Goal: Information Seeking & Learning: Learn about a topic

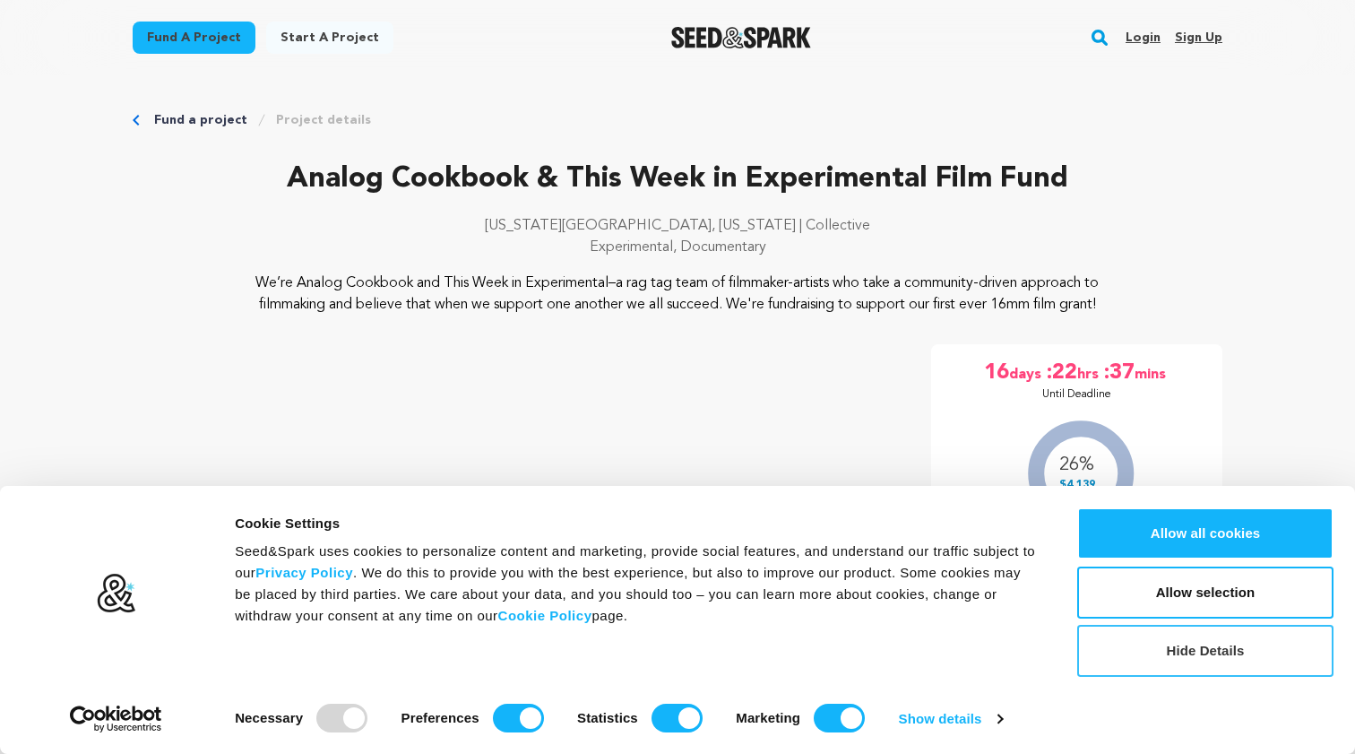
click at [1175, 643] on button "Hide Details" at bounding box center [1205, 651] width 256 height 52
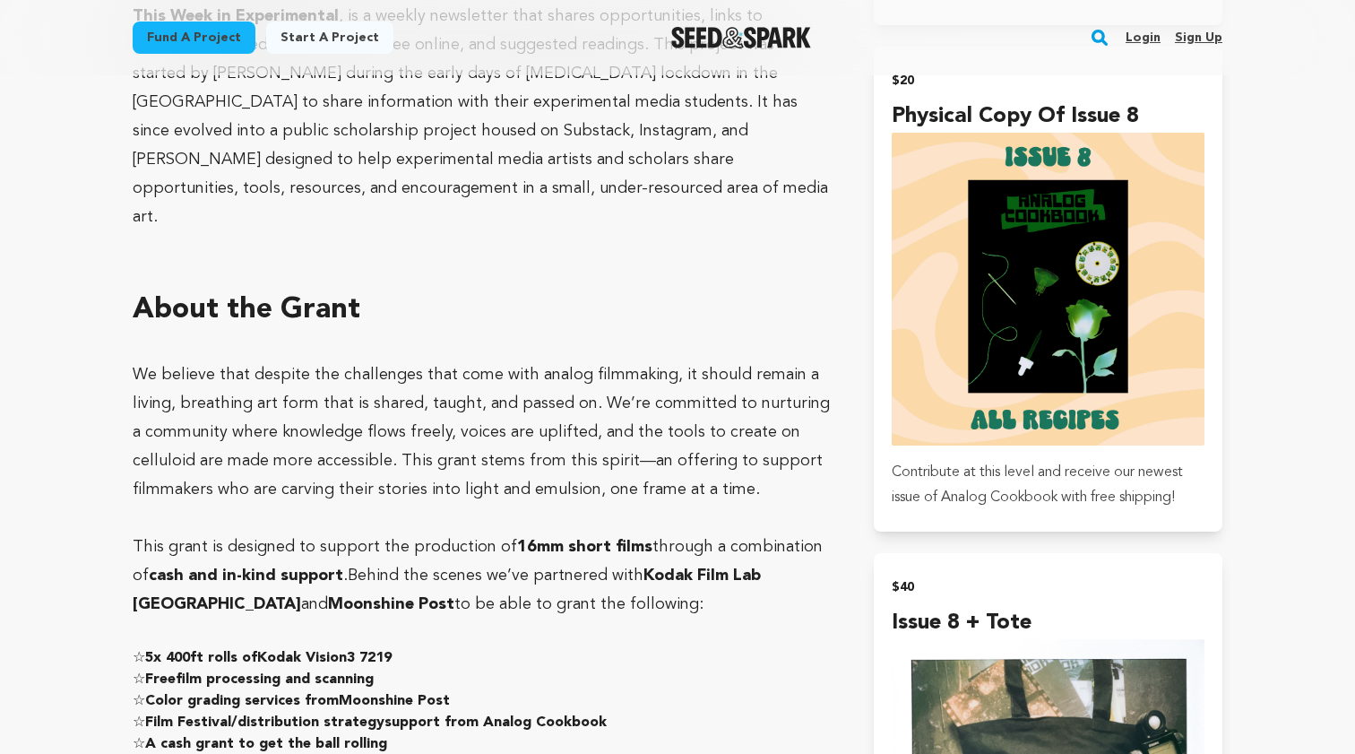
scroll to position [2128, 0]
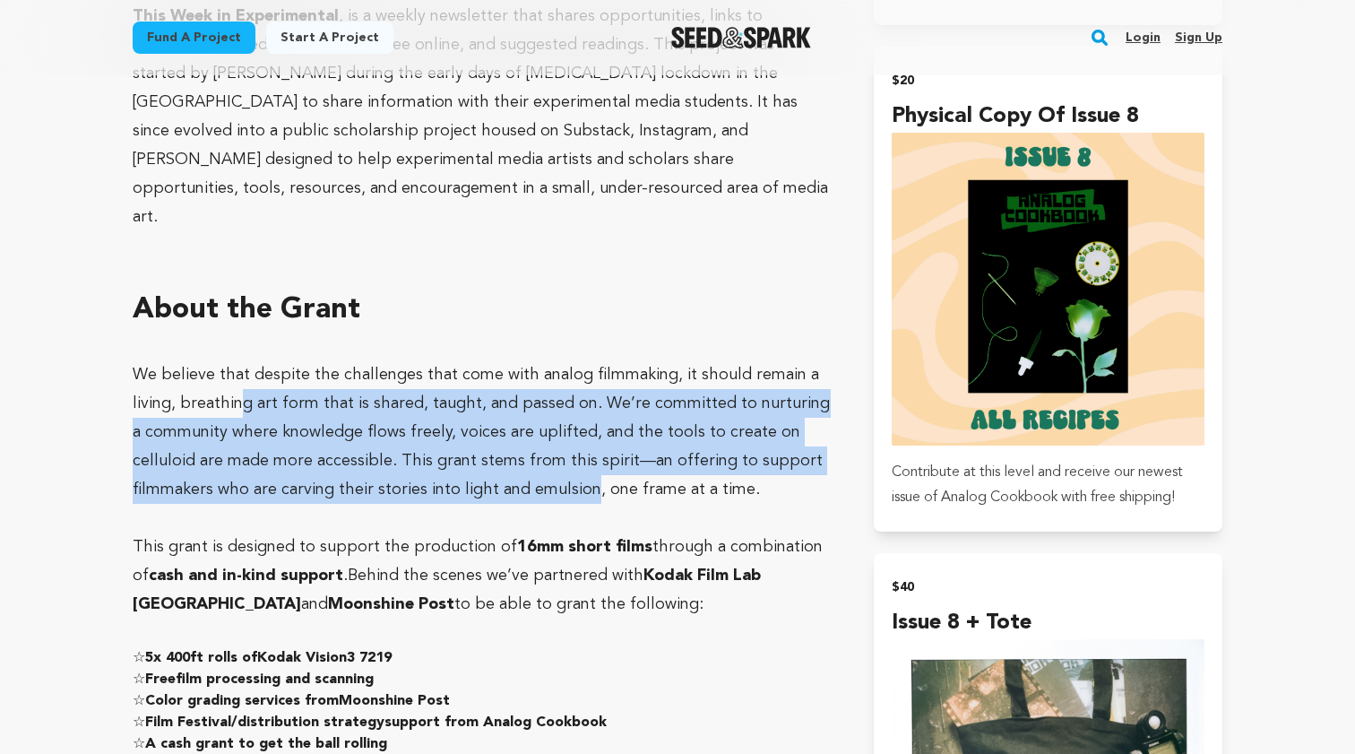
drag, startPoint x: 241, startPoint y: 314, endPoint x: 496, endPoint y: 409, distance: 271.7
click at [505, 408] on p "We believe that despite the challenges that come with analog filmmaking, it sho…" at bounding box center [482, 431] width 698 height 143
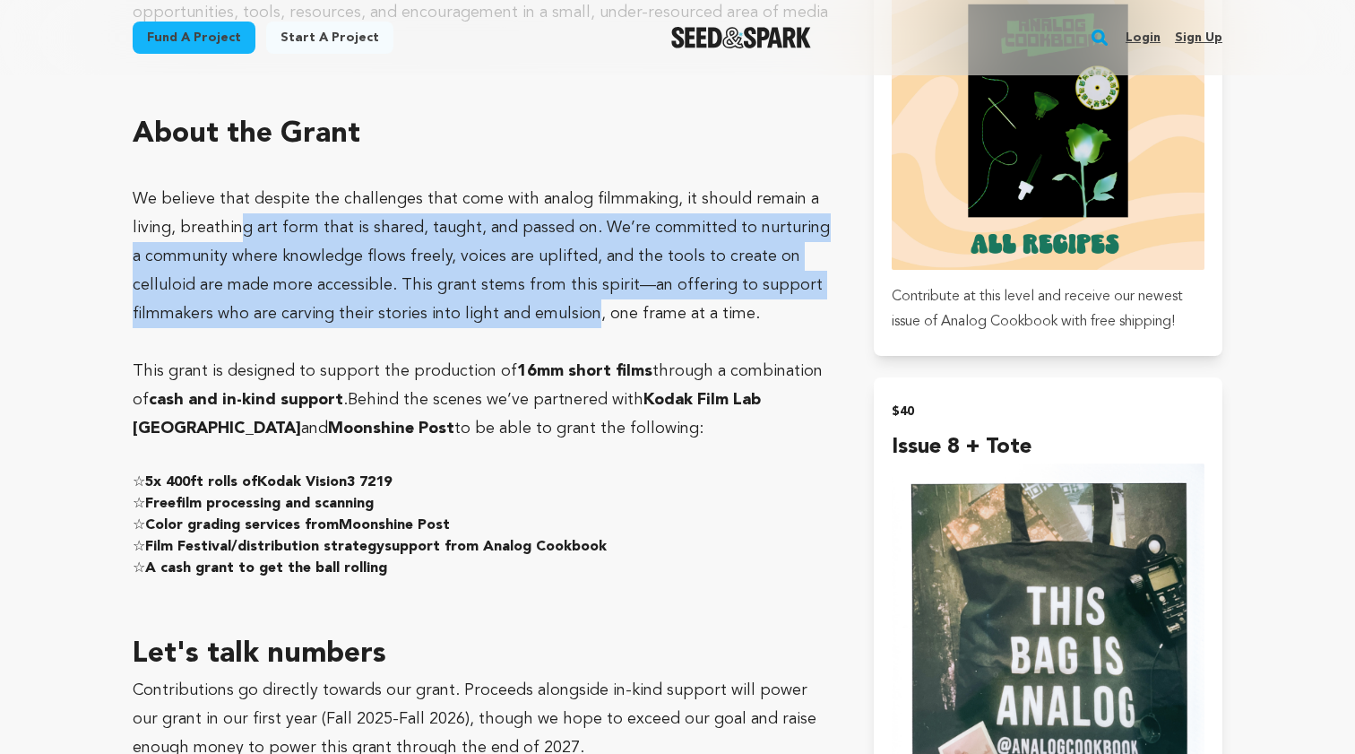
scroll to position [2319, 0]
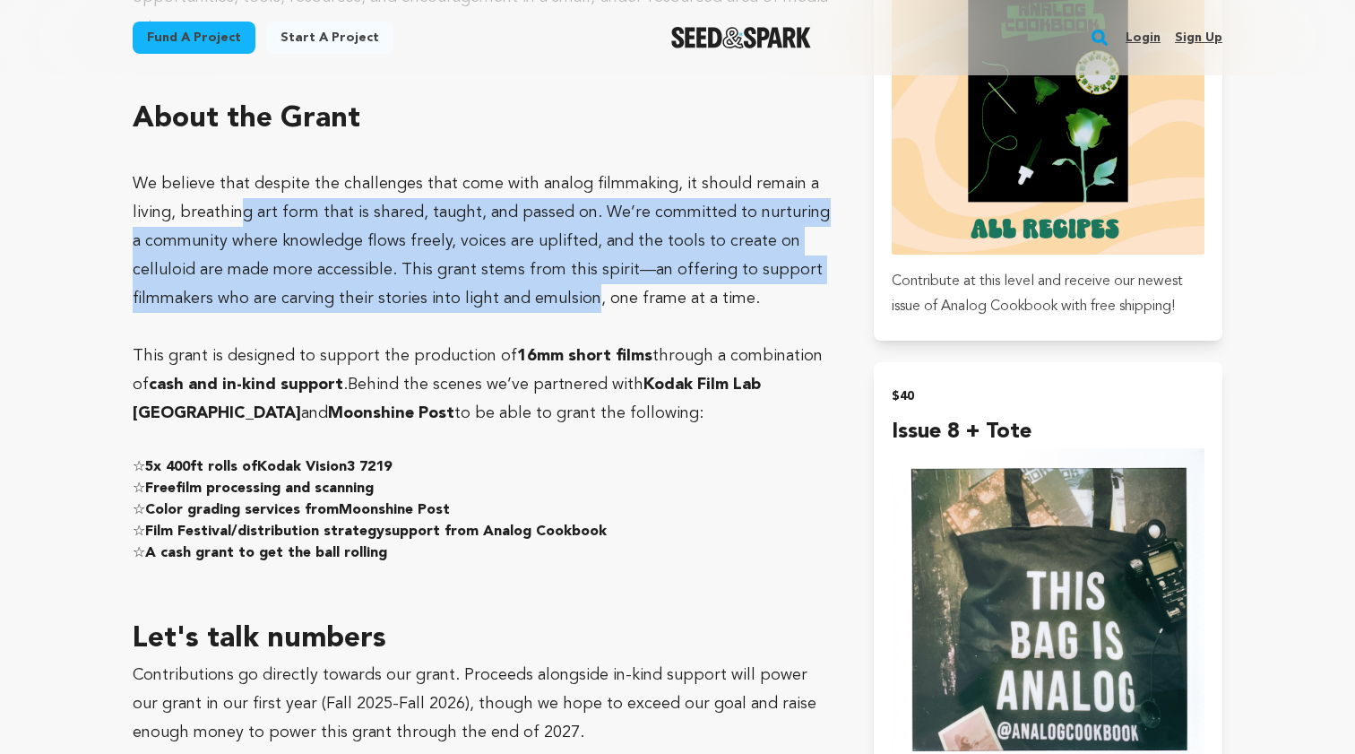
drag, startPoint x: 219, startPoint y: 280, endPoint x: 572, endPoint y: 342, distance: 358.7
click at [572, 342] on p "This grant is designed to support the production of 16mm short films through a …" at bounding box center [482, 385] width 698 height 86
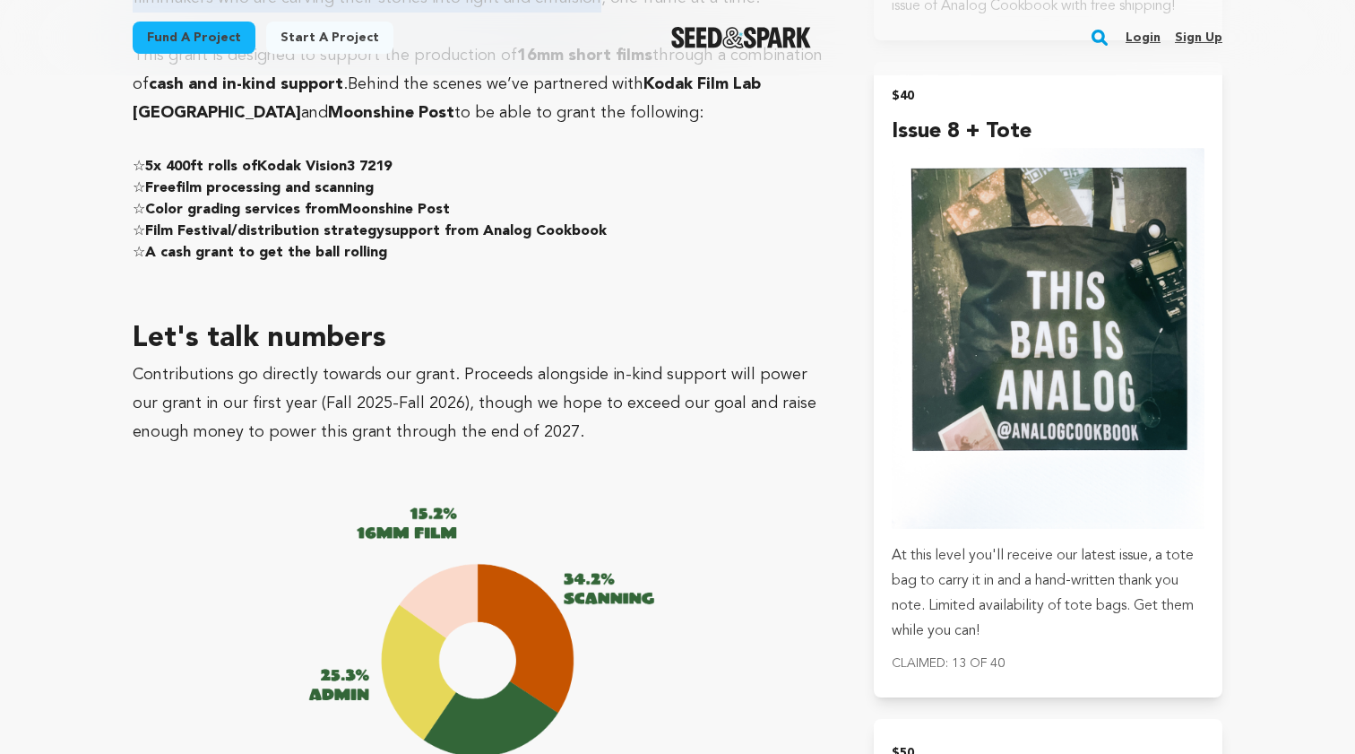
scroll to position [2633, 0]
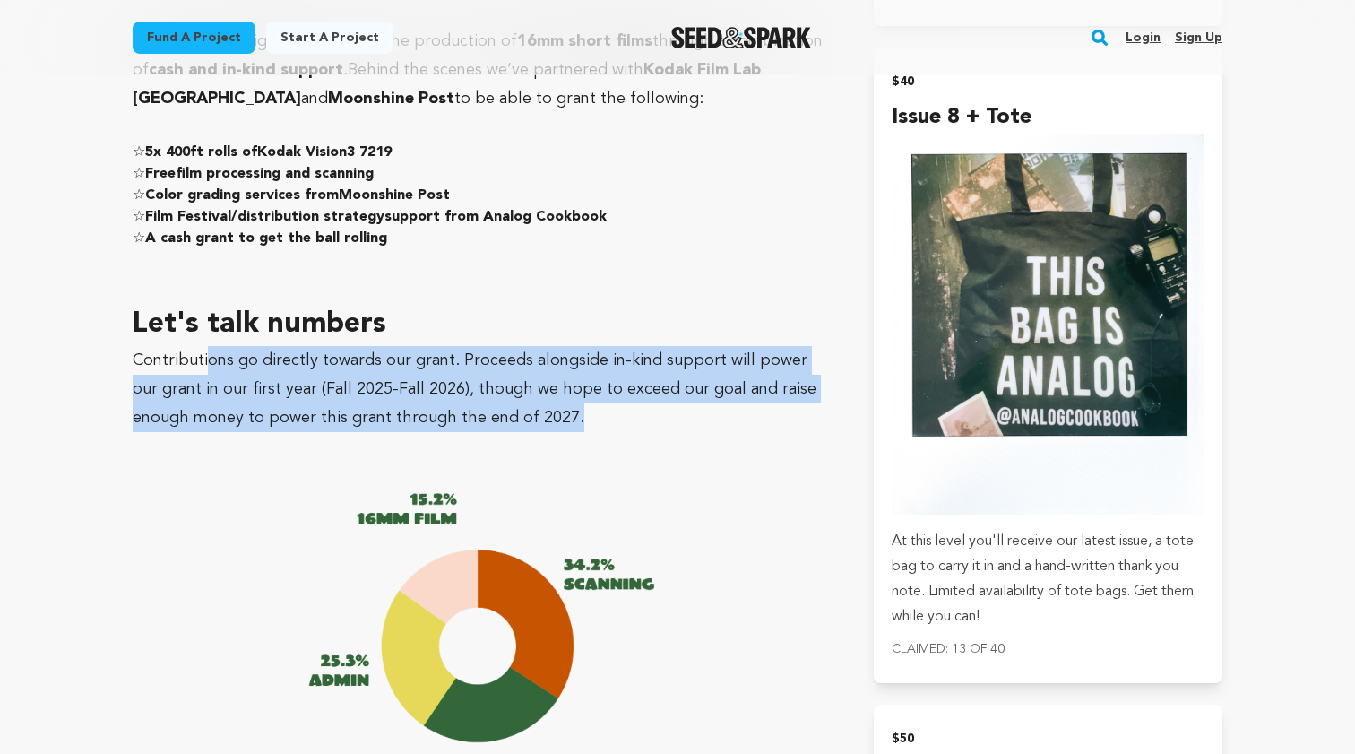
drag, startPoint x: 203, startPoint y: 285, endPoint x: 519, endPoint y: 349, distance: 321.9
click at [518, 349] on p "Contributions go directly towards our grant. Proceeds alongside in-kind support…" at bounding box center [482, 389] width 698 height 86
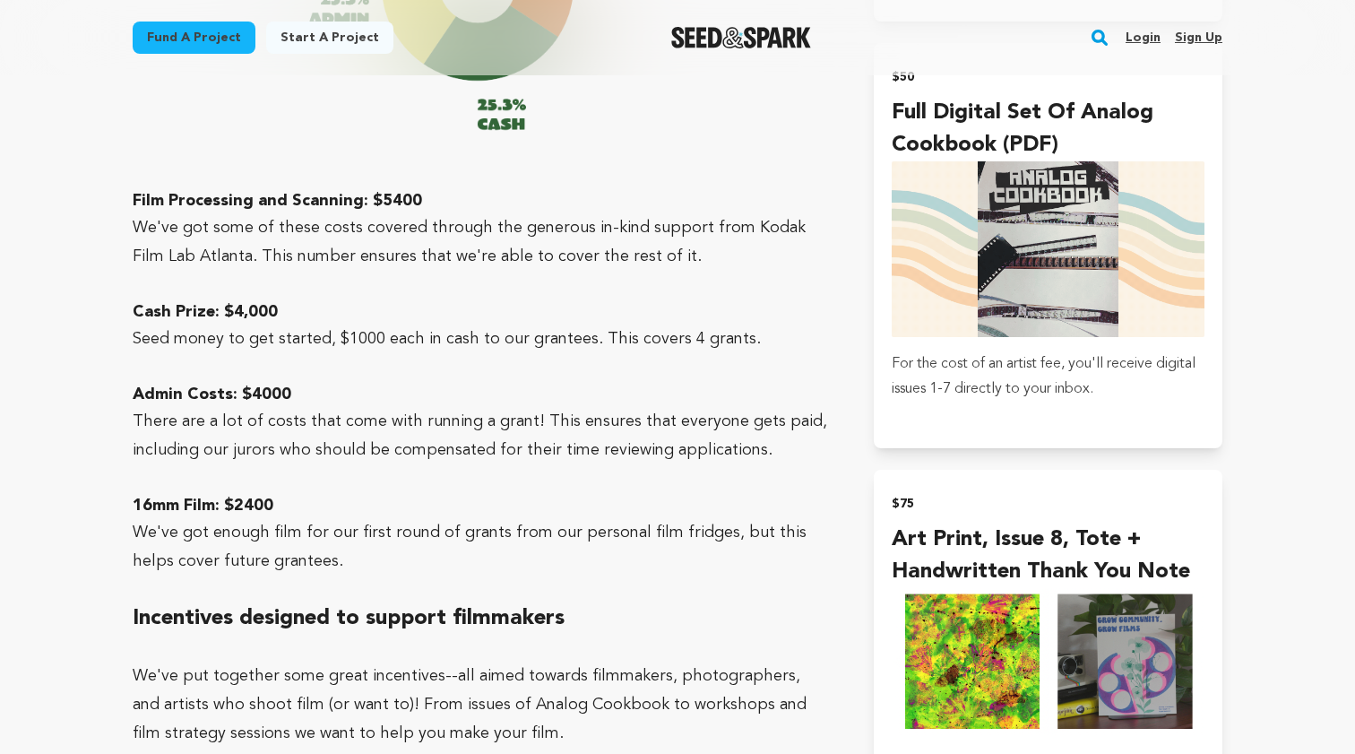
scroll to position [3300, 0]
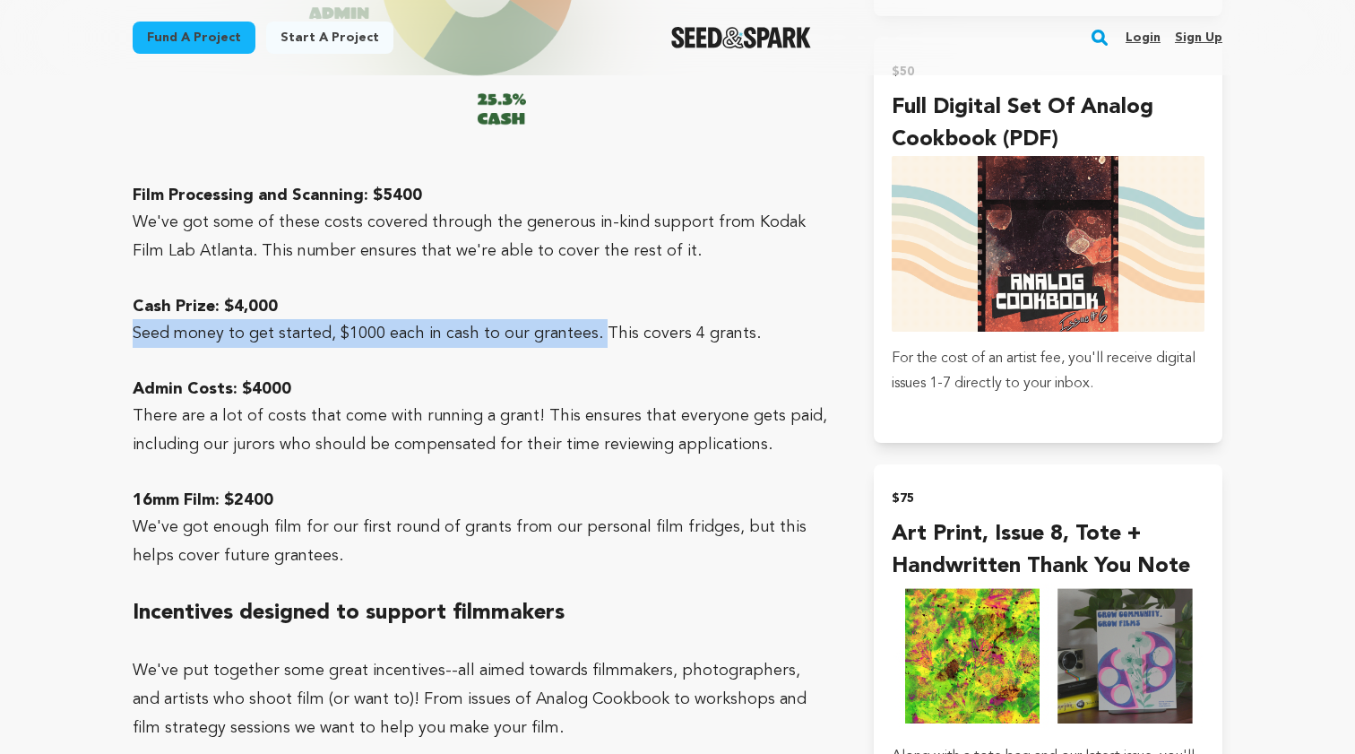
drag, startPoint x: 131, startPoint y: 258, endPoint x: 589, endPoint y: 266, distance: 458.1
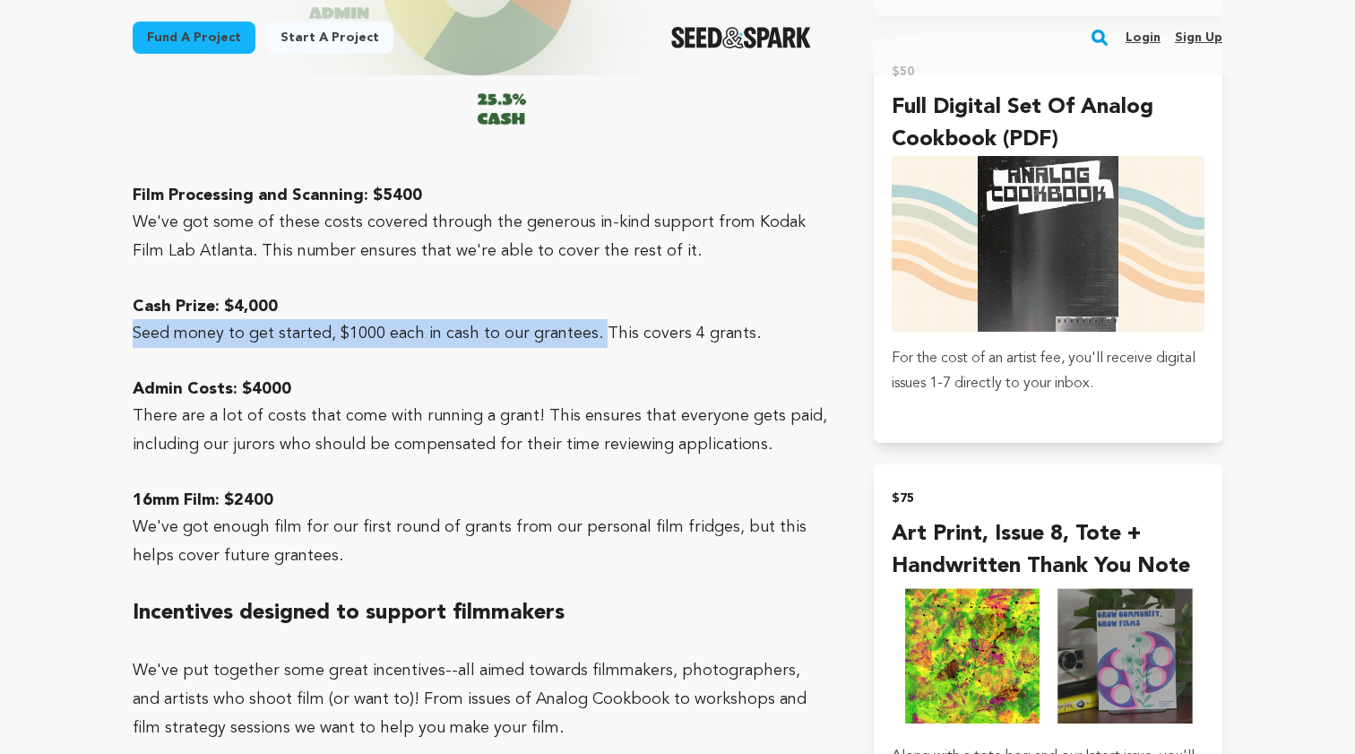
click at [589, 266] on div "Fund a project Project details Analog Cookbook & This Week in Experimental Film…" at bounding box center [677, 179] width 1147 height 6808
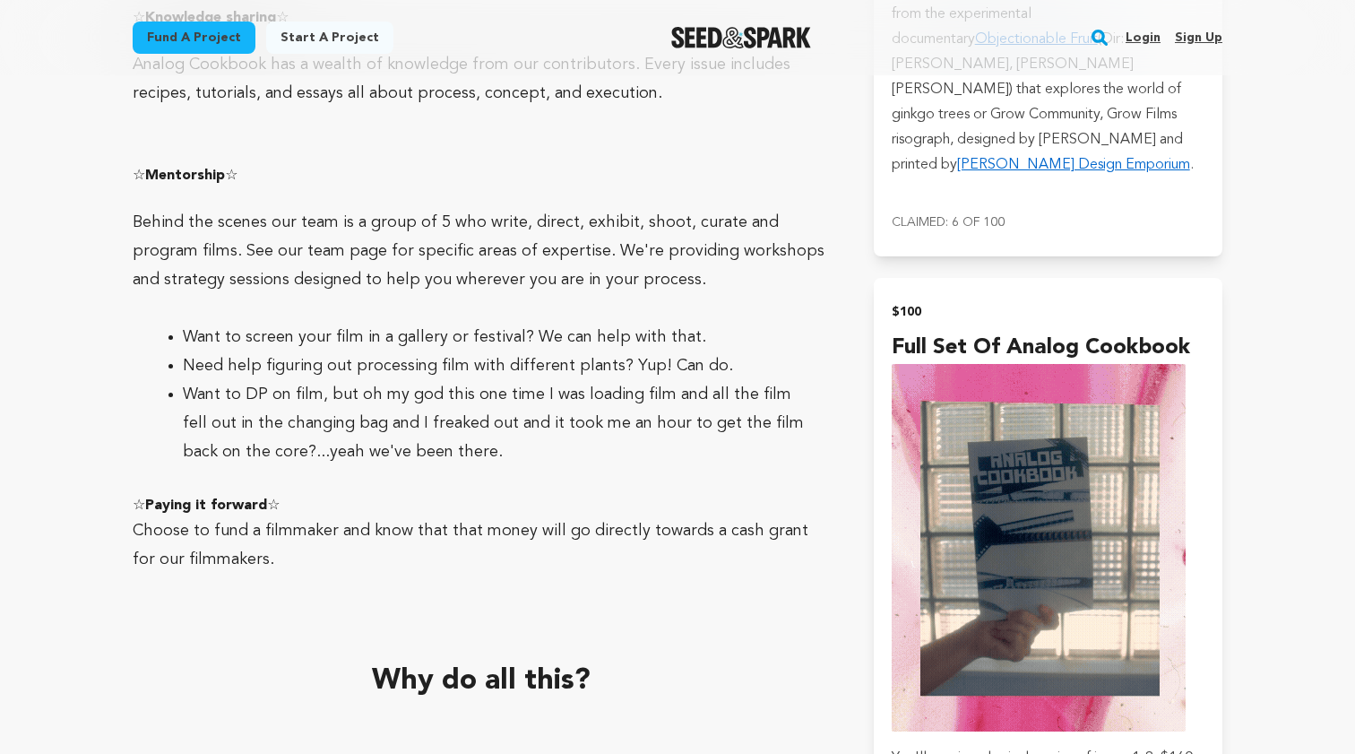
scroll to position [4159, 0]
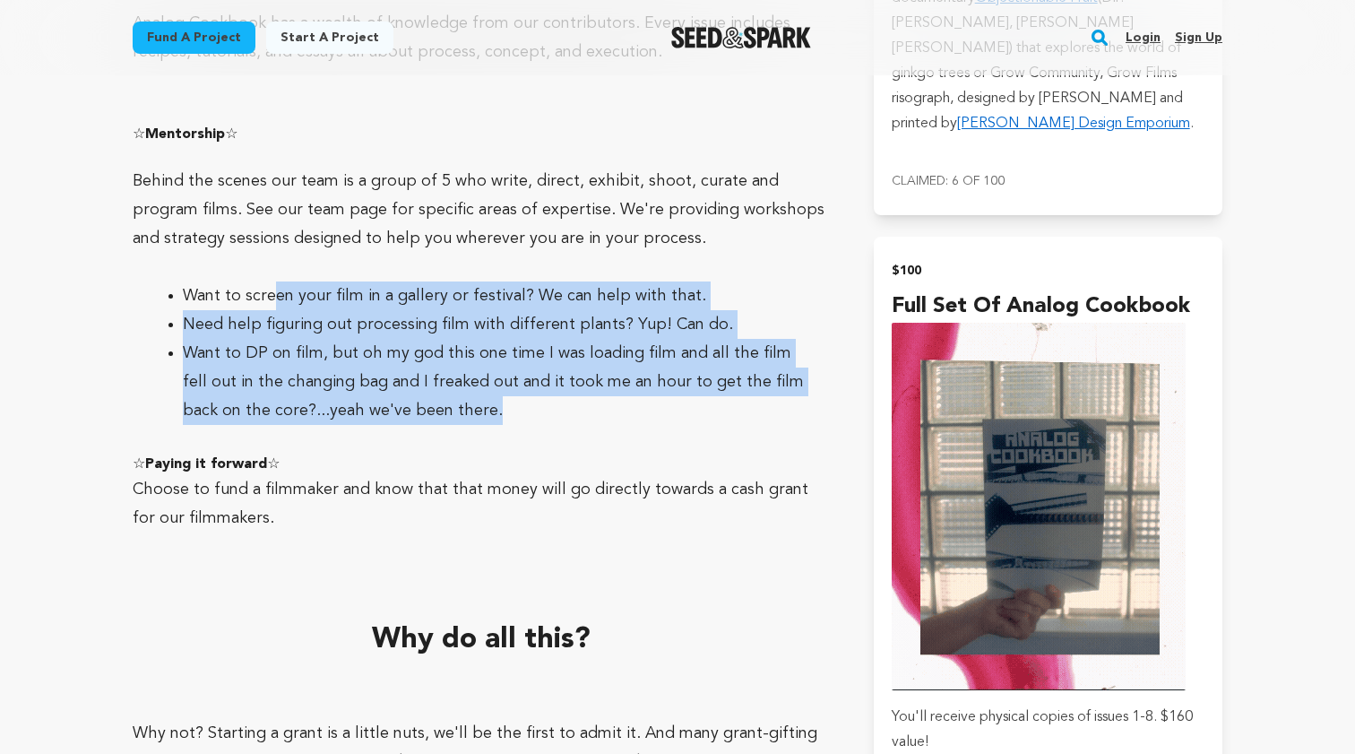
drag, startPoint x: 273, startPoint y: 225, endPoint x: 597, endPoint y: 330, distance: 340.1
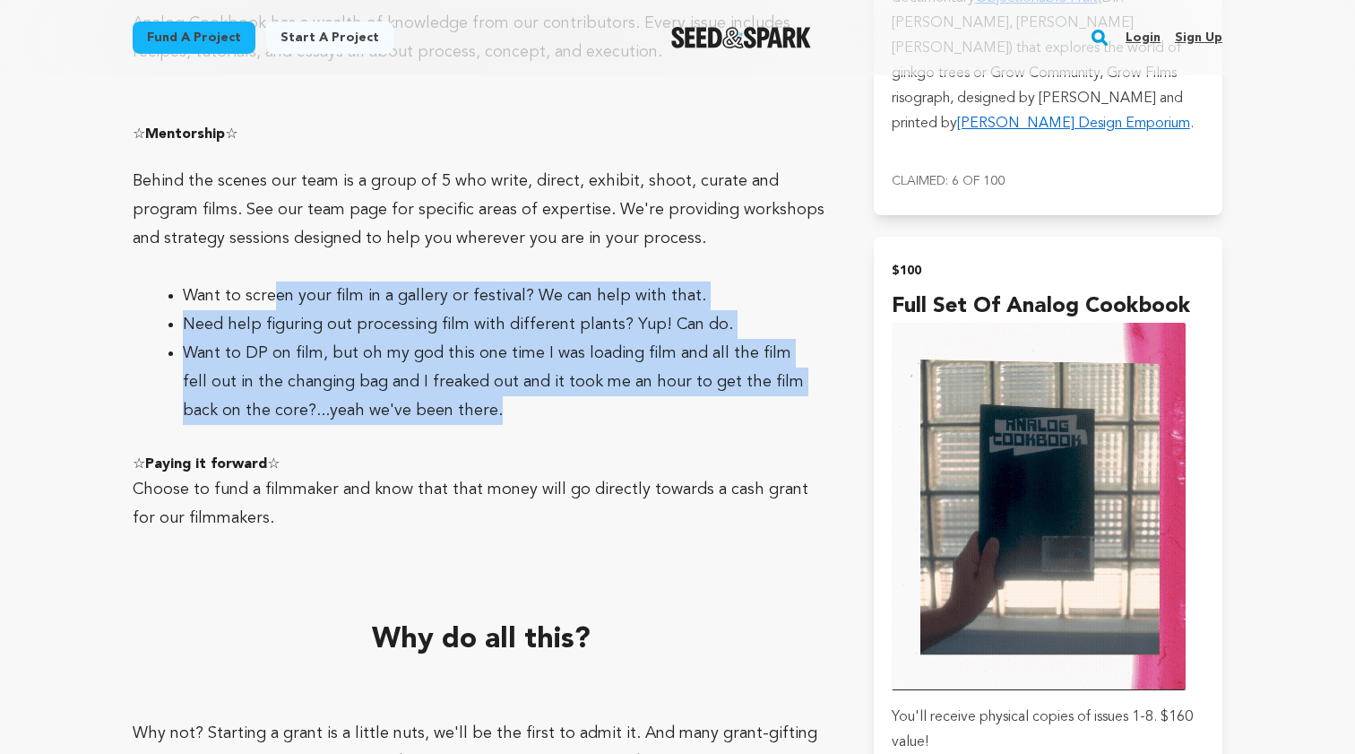
click at [597, 330] on ul "Want to screen your film in a gallery or festival? We can help with that. Need …" at bounding box center [482, 352] width 698 height 143
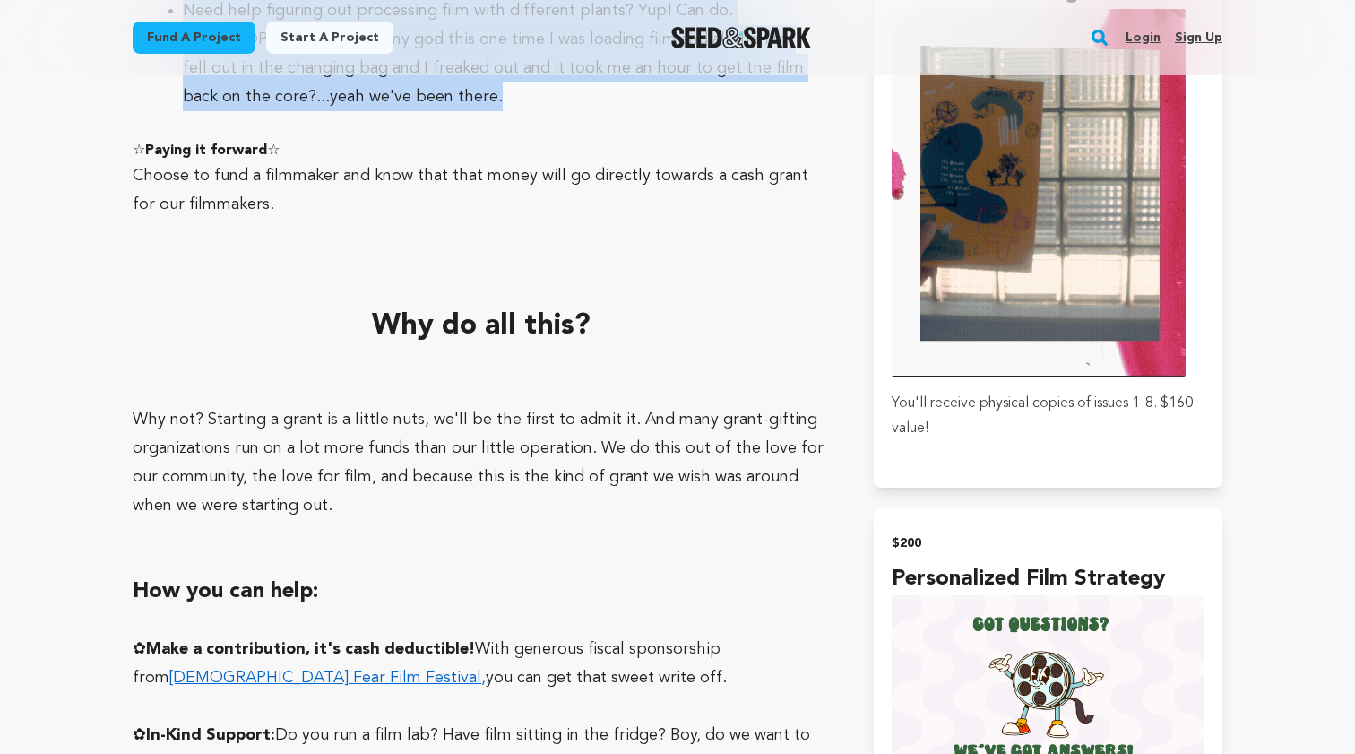
scroll to position [4490, 0]
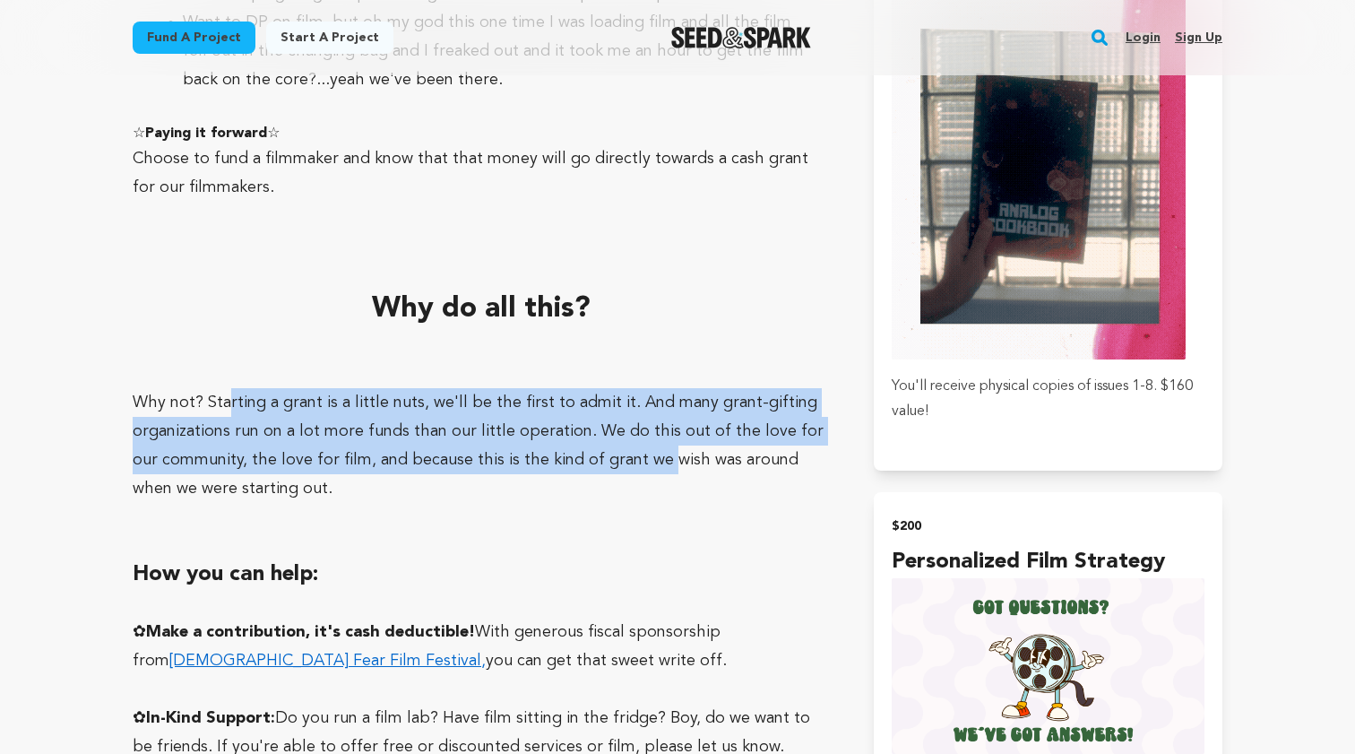
drag, startPoint x: 224, startPoint y: 333, endPoint x: 627, endPoint y: 393, distance: 407.8
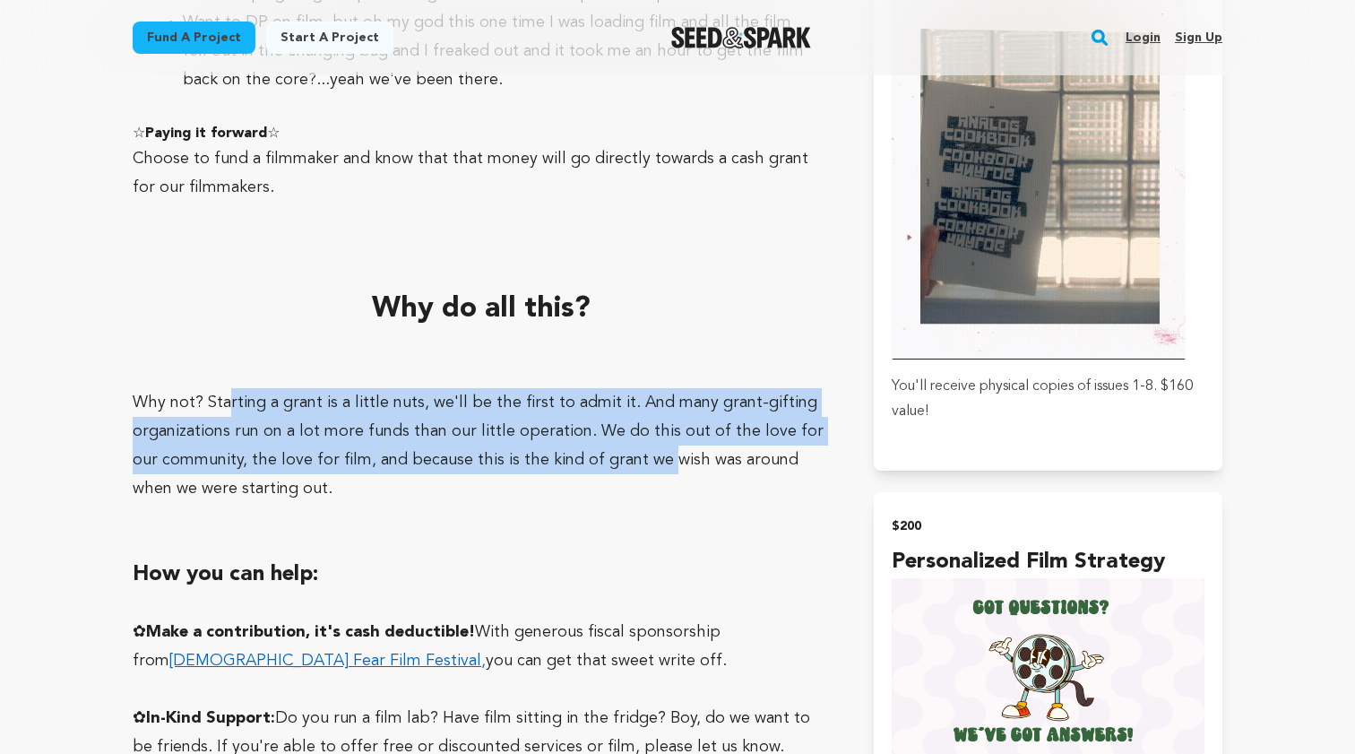
click at [630, 392] on p "Why not? Starting a grant is a little nuts, we'll be the first to admit it. And…" at bounding box center [482, 445] width 698 height 115
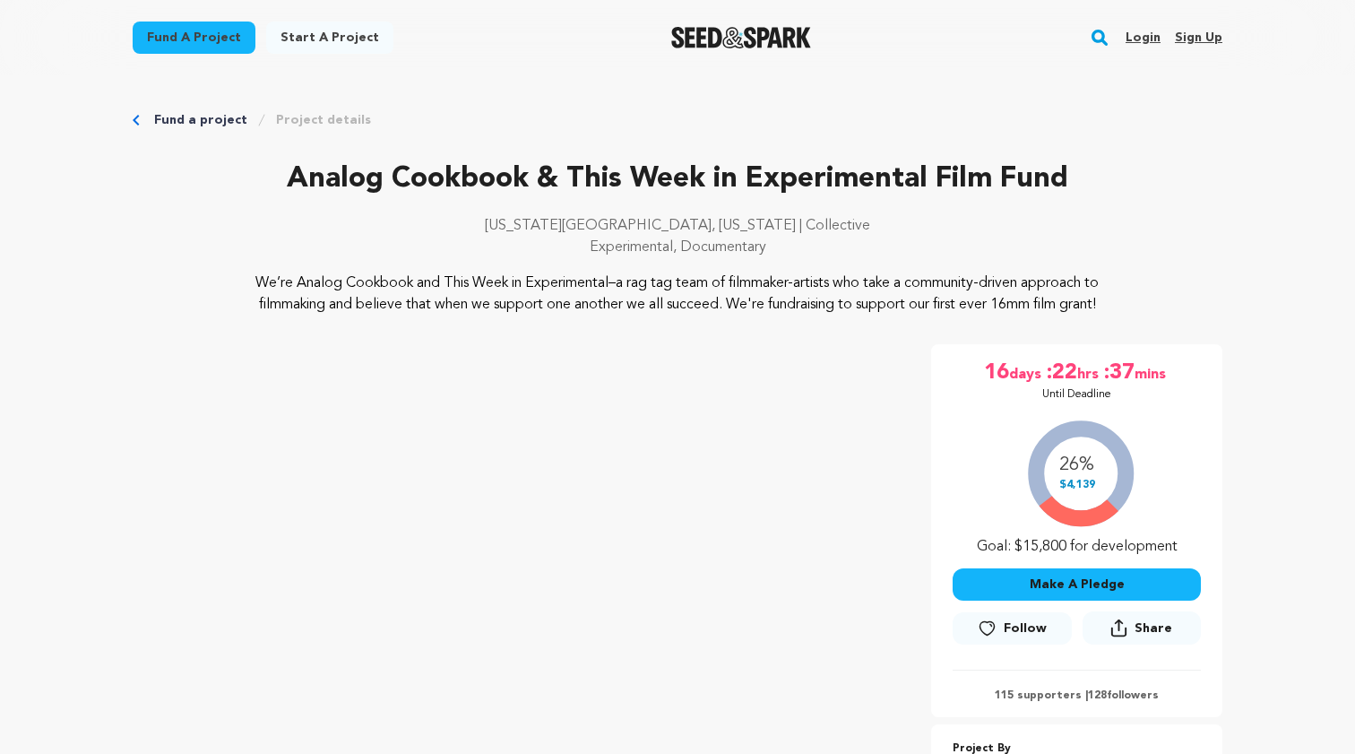
scroll to position [0, 0]
